Goal: Check status: Check status

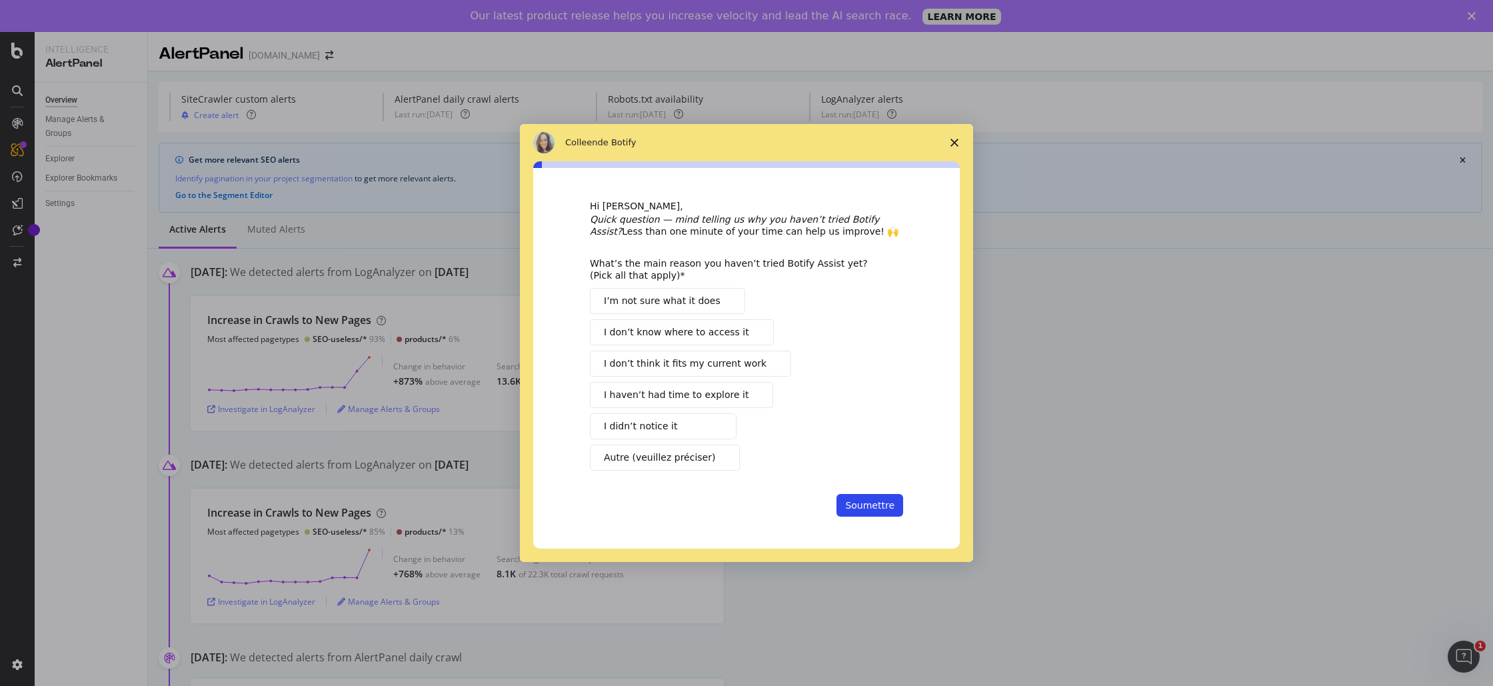
click at [958, 143] on span "Fermer l'enquête" at bounding box center [954, 142] width 37 height 37
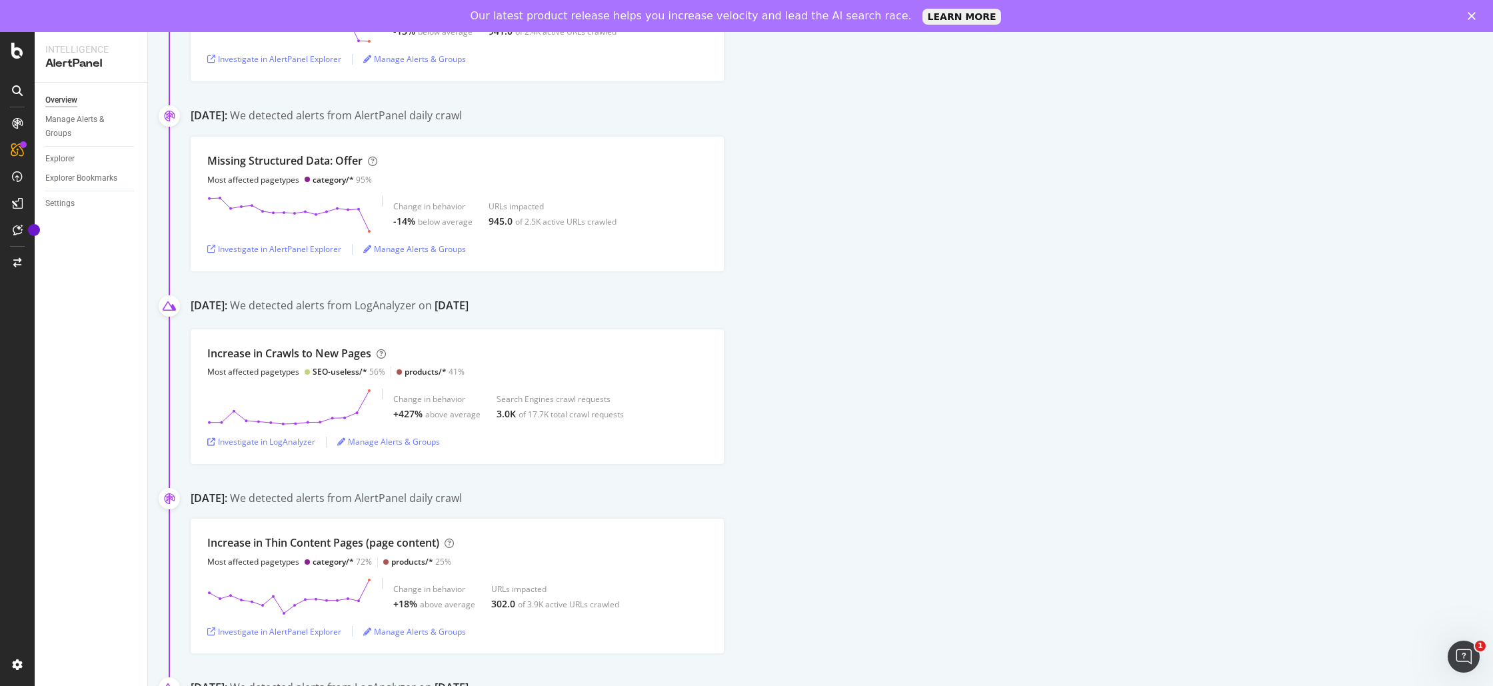
scroll to position [754, 0]
